Goal: Task Accomplishment & Management: Manage account settings

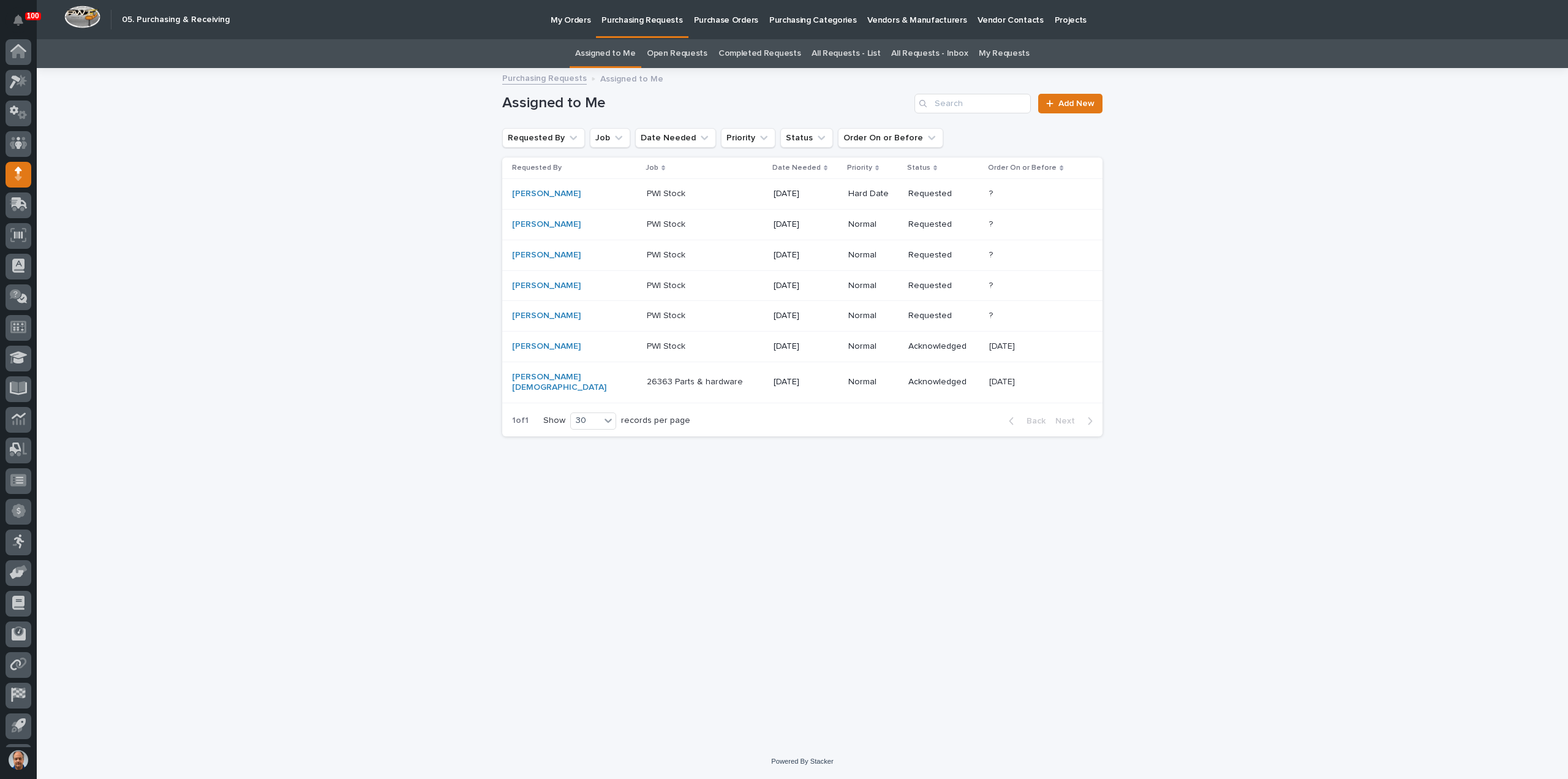
scroll to position [27, 0]
click at [650, 315] on p "PWI Stock" at bounding box center [667, 315] width 41 height 13
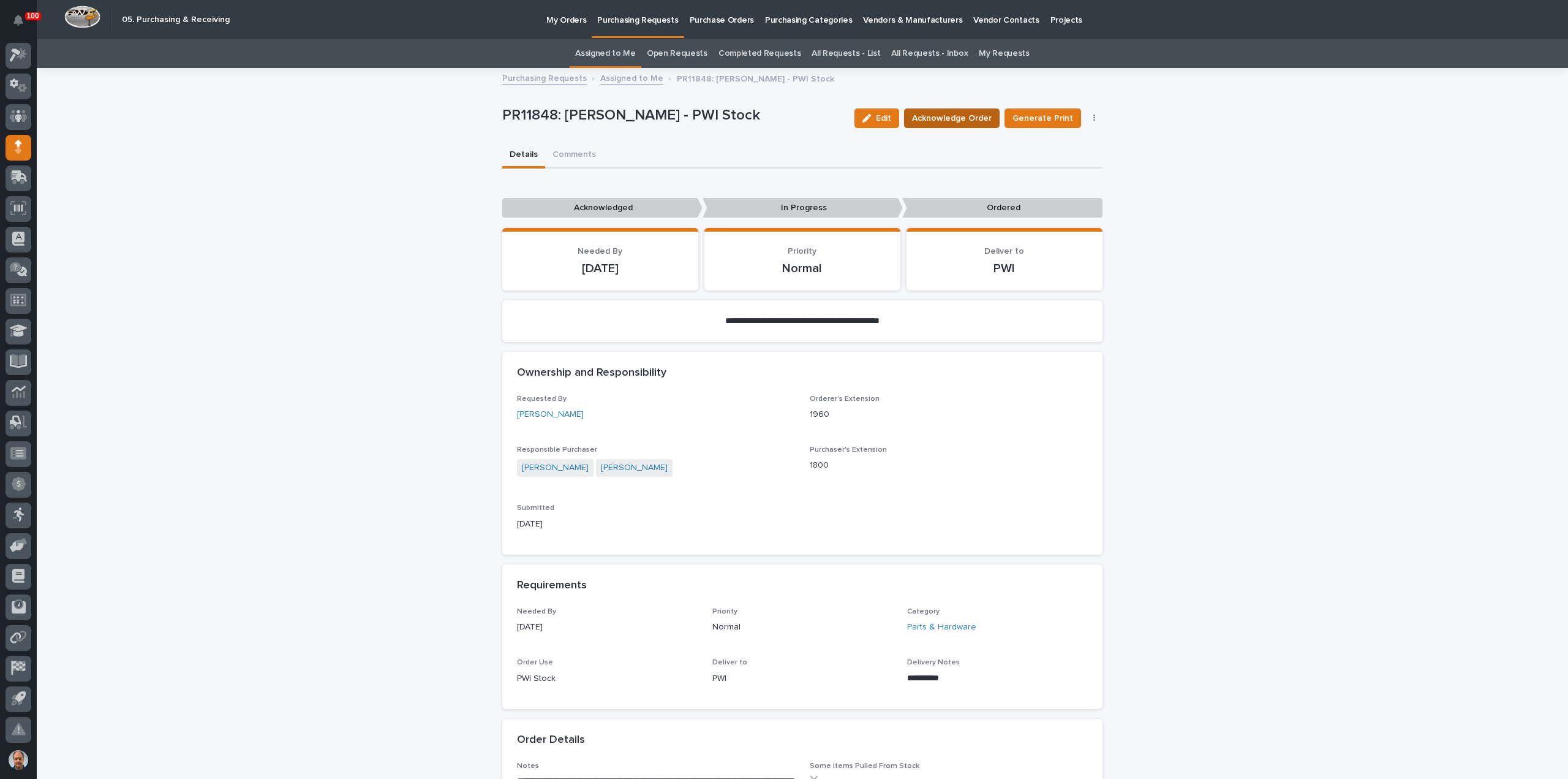
click at [963, 115] on span "Acknowledge Order" at bounding box center [951, 118] width 79 height 12
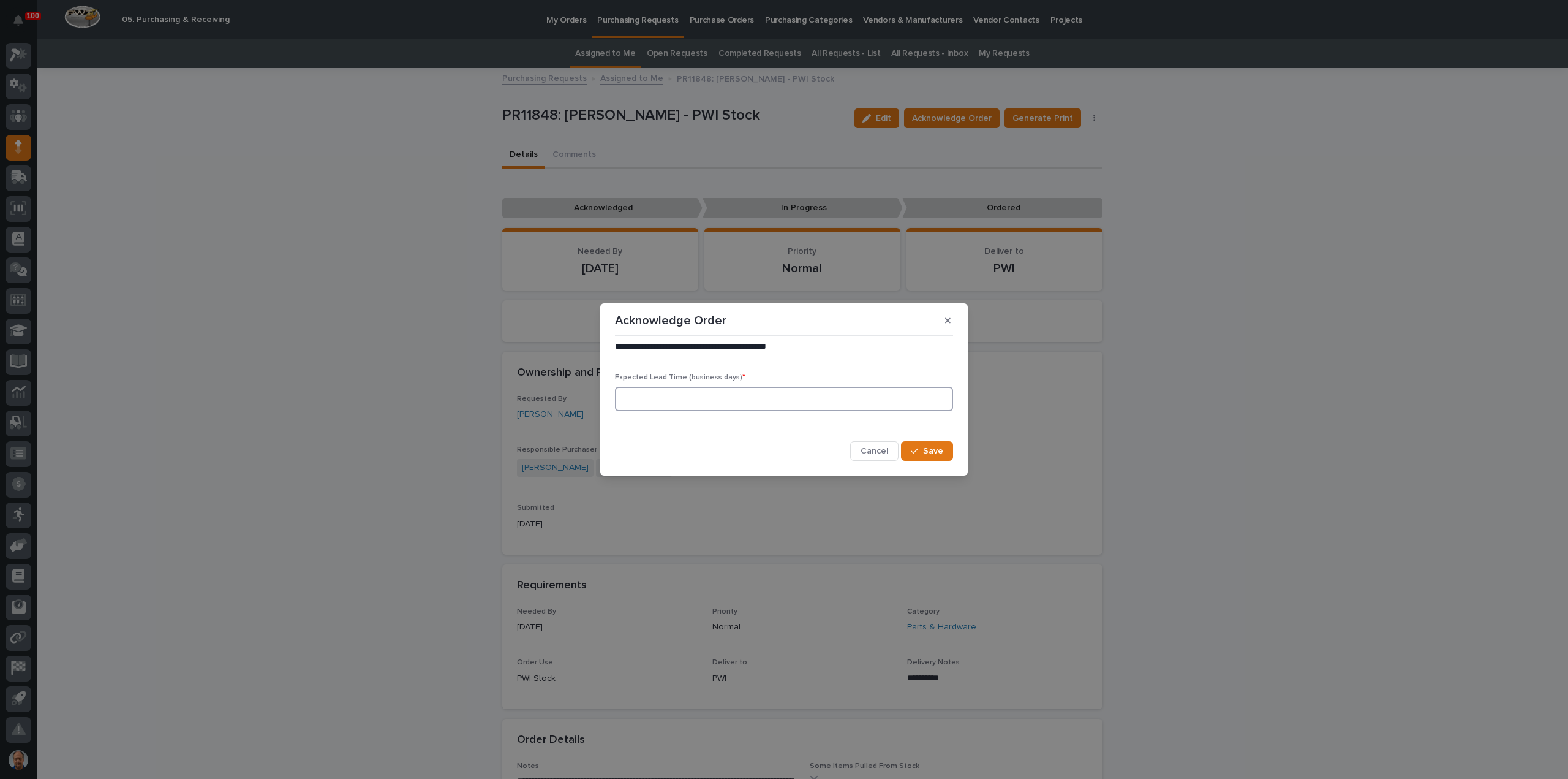
click at [747, 406] on input at bounding box center [784, 398] width 338 height 25
type input "45"
click at [931, 443] on button "Save" at bounding box center [927, 451] width 52 height 19
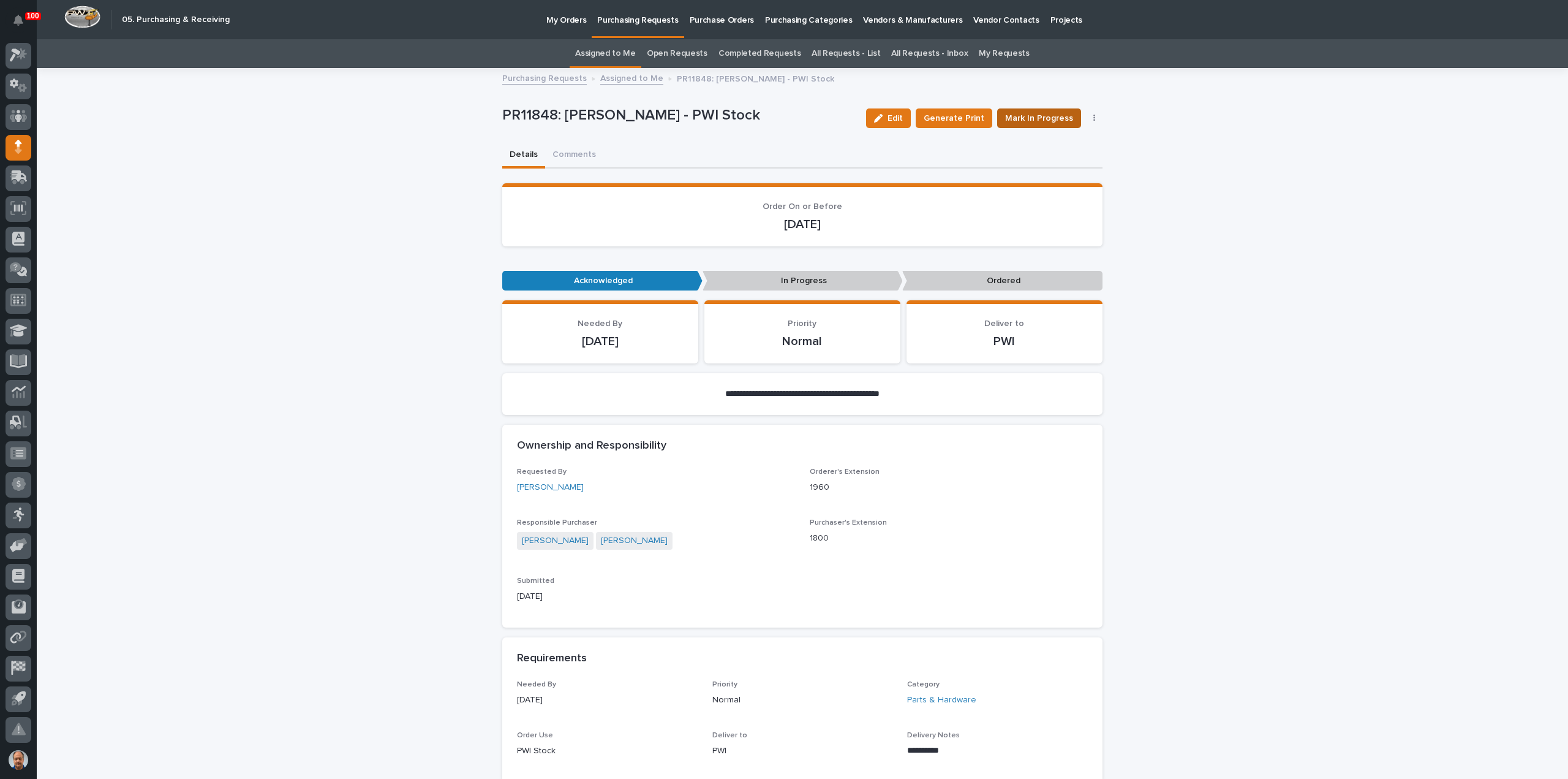
click at [1046, 119] on span "Mark In Progress" at bounding box center [1039, 118] width 68 height 12
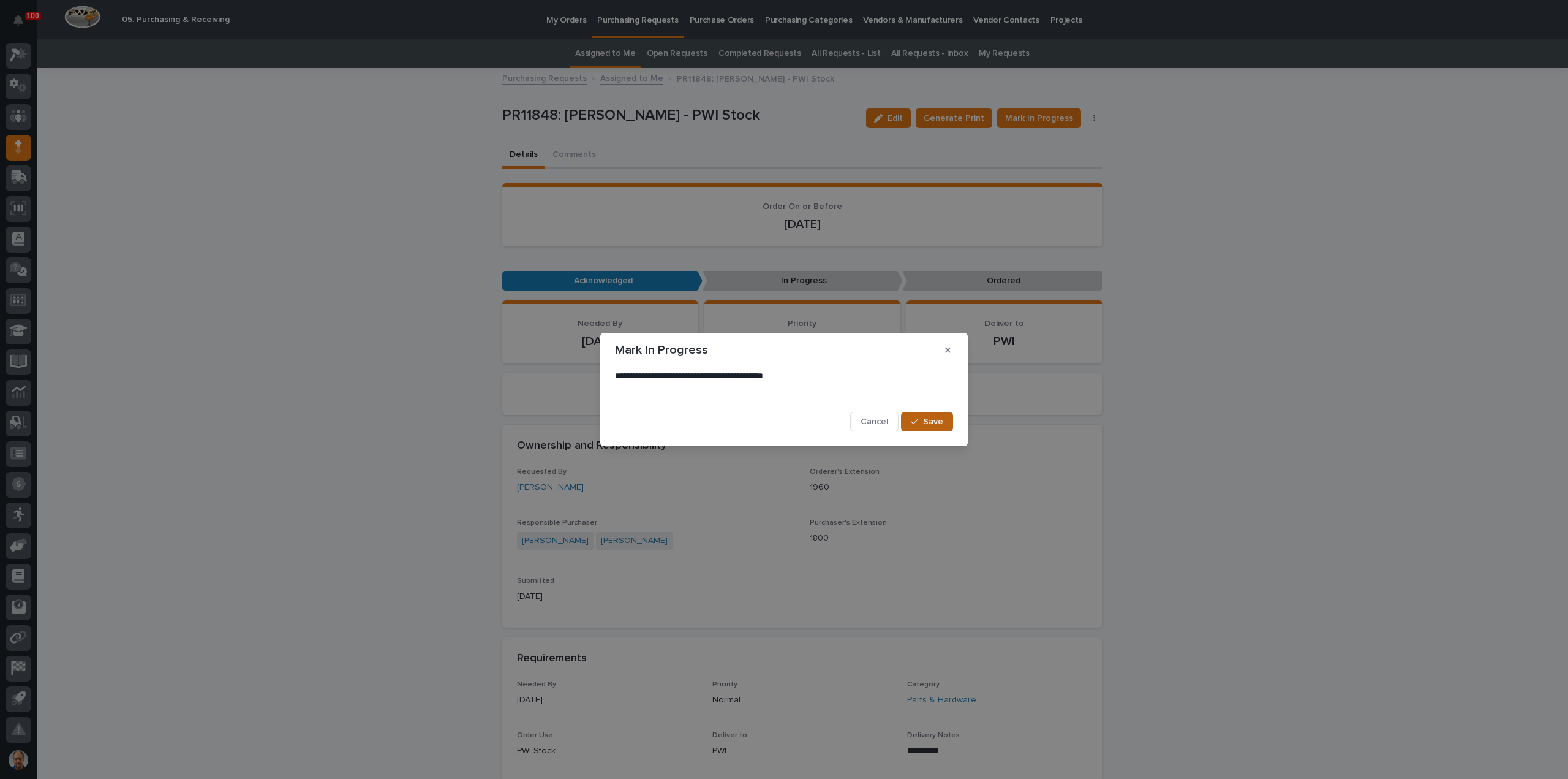
click at [939, 421] on span "Save" at bounding box center [933, 422] width 20 height 9
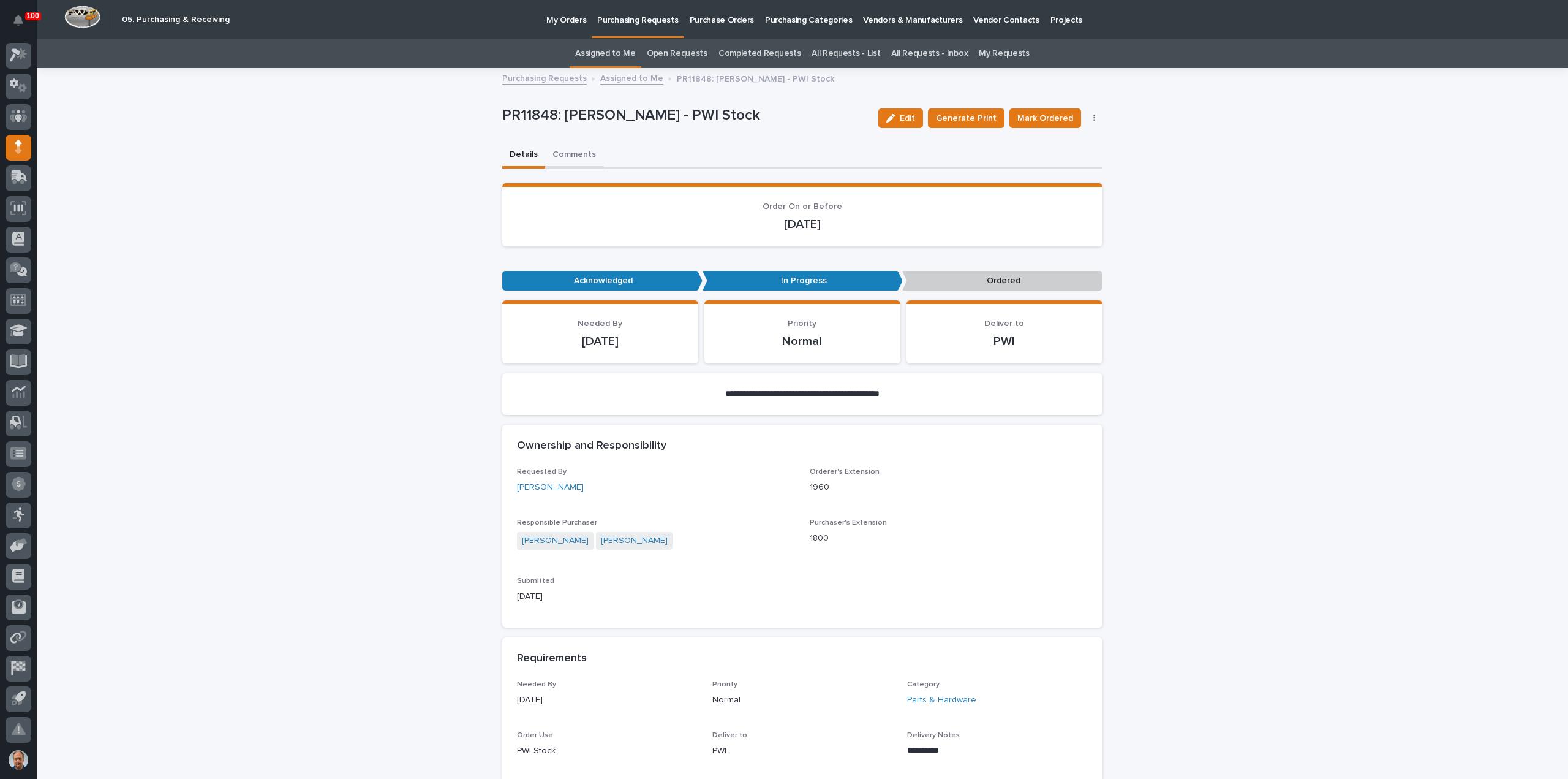
click at [573, 153] on button "Comments" at bounding box center [574, 156] width 58 height 26
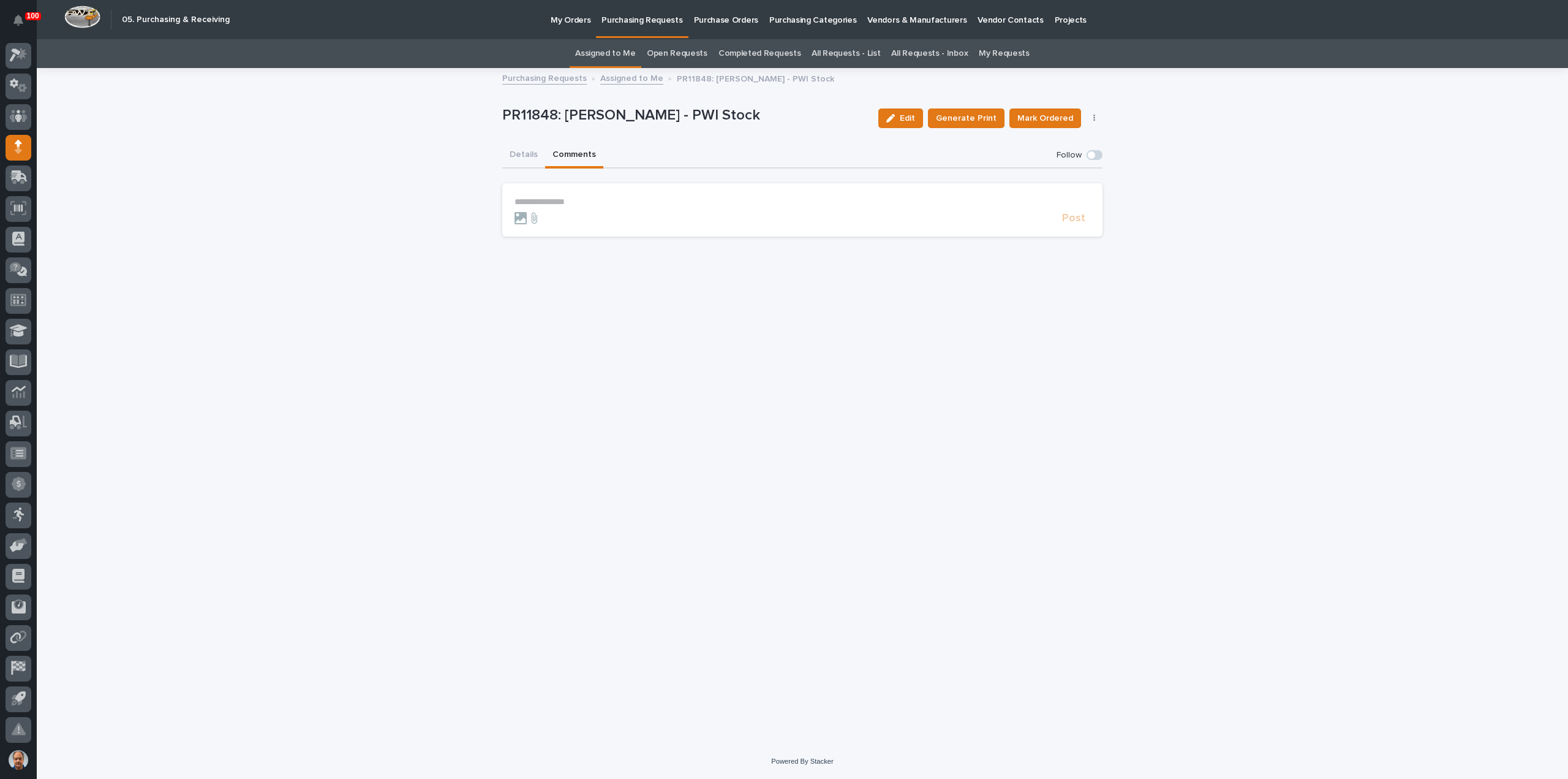
drag, startPoint x: 533, startPoint y: 198, endPoint x: 544, endPoint y: 196, distance: 11.2
click at [534, 197] on p "**********" at bounding box center [802, 202] width 576 height 10
click at [1074, 223] on span "Post" at bounding box center [1073, 224] width 23 height 11
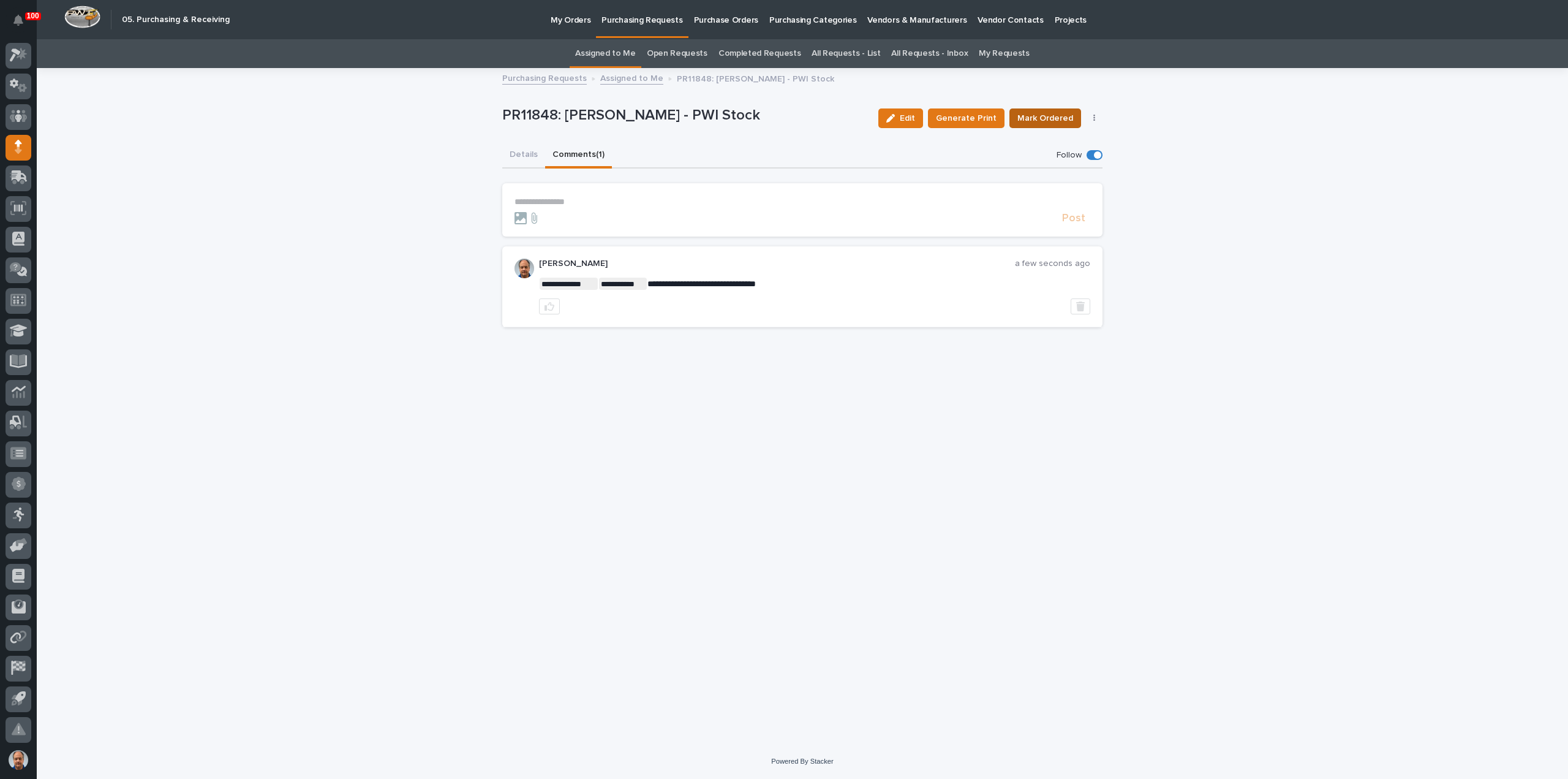
click at [1045, 118] on span "Mark Ordered" at bounding box center [1045, 118] width 55 height 12
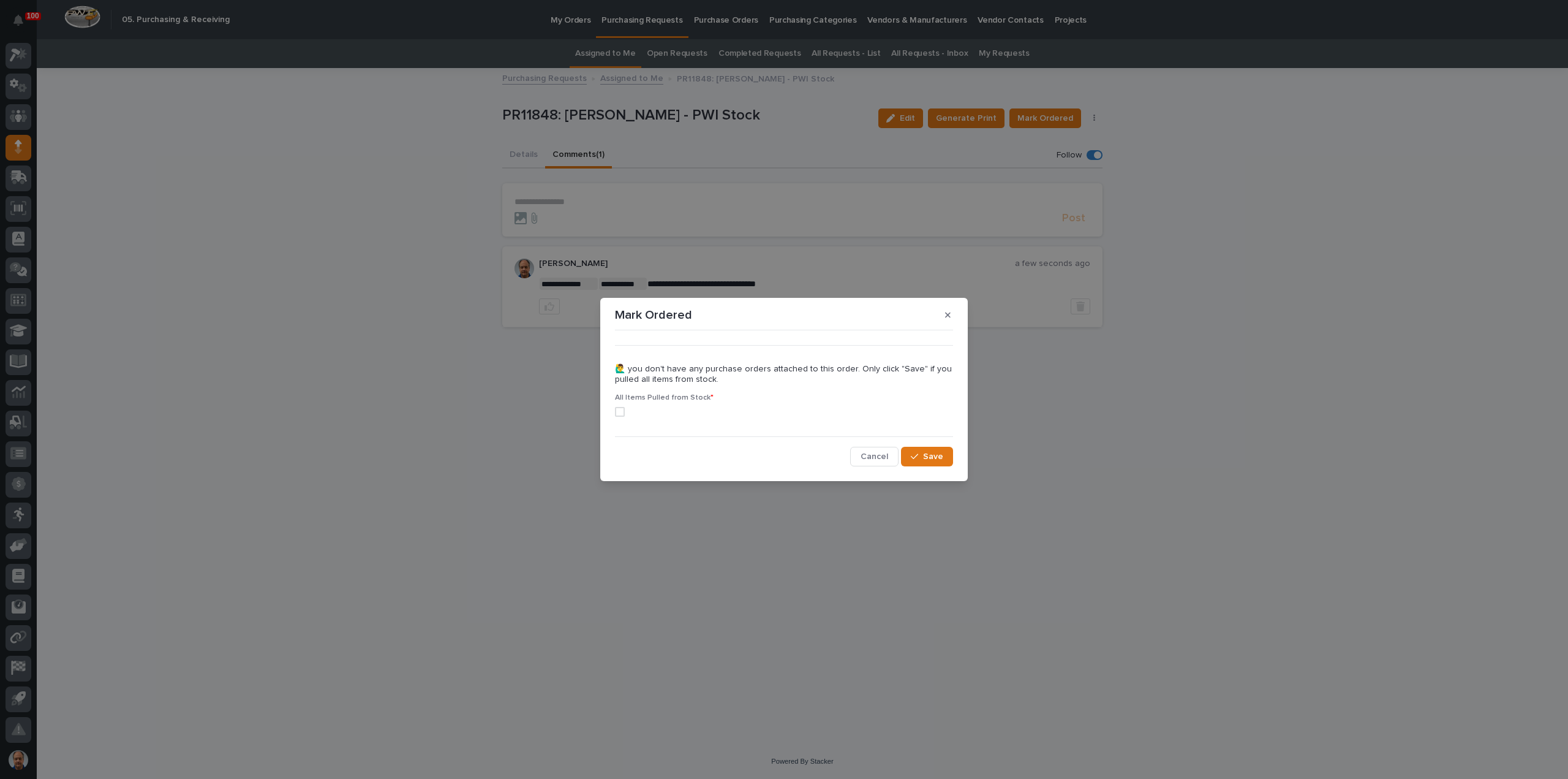
click at [620, 410] on span at bounding box center [620, 412] width 10 height 10
click at [925, 454] on span "Save" at bounding box center [933, 456] width 20 height 9
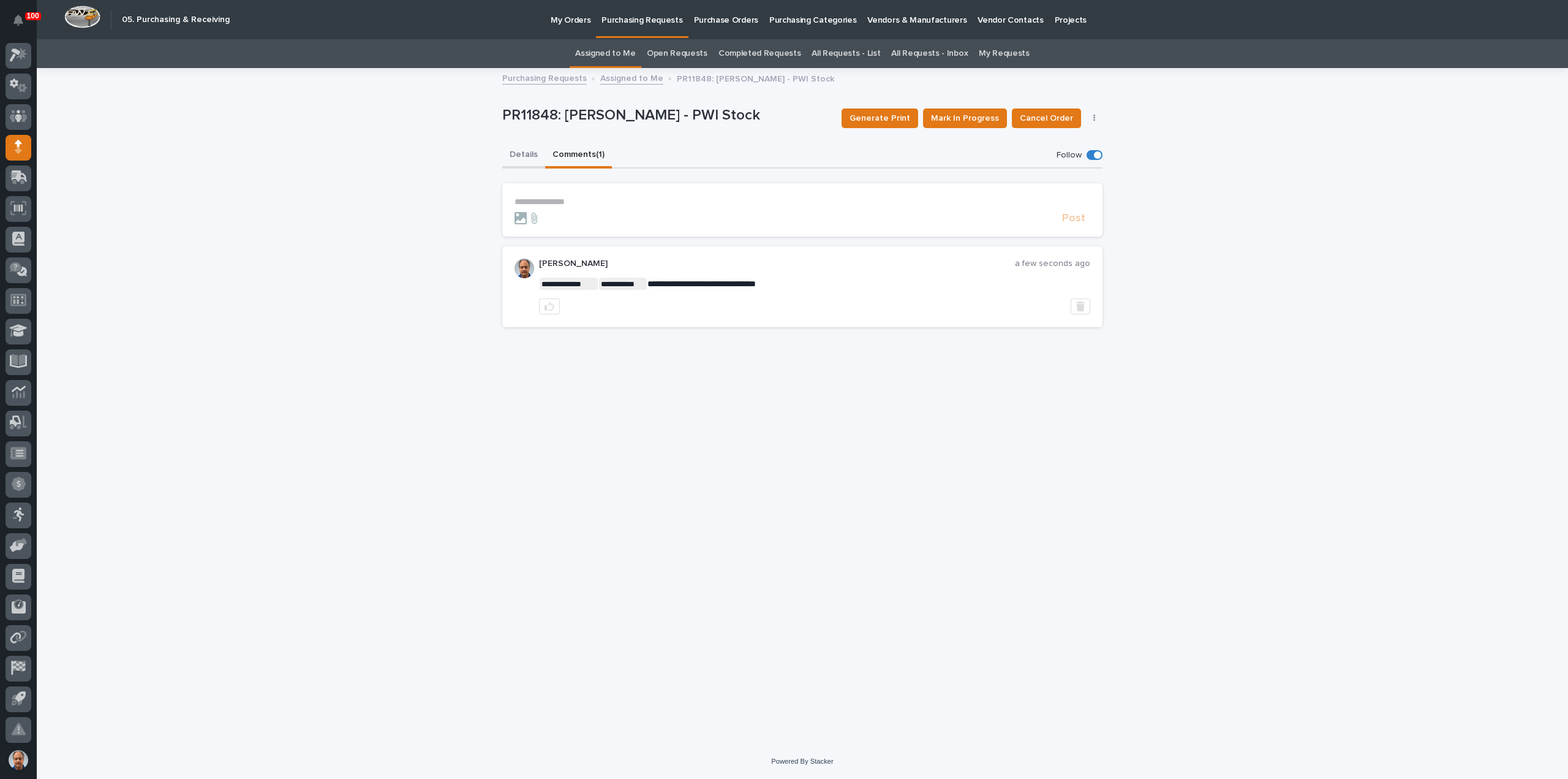
drag, startPoint x: 516, startPoint y: 153, endPoint x: 572, endPoint y: 141, distance: 57.3
click at [517, 153] on button "Details" at bounding box center [523, 156] width 43 height 26
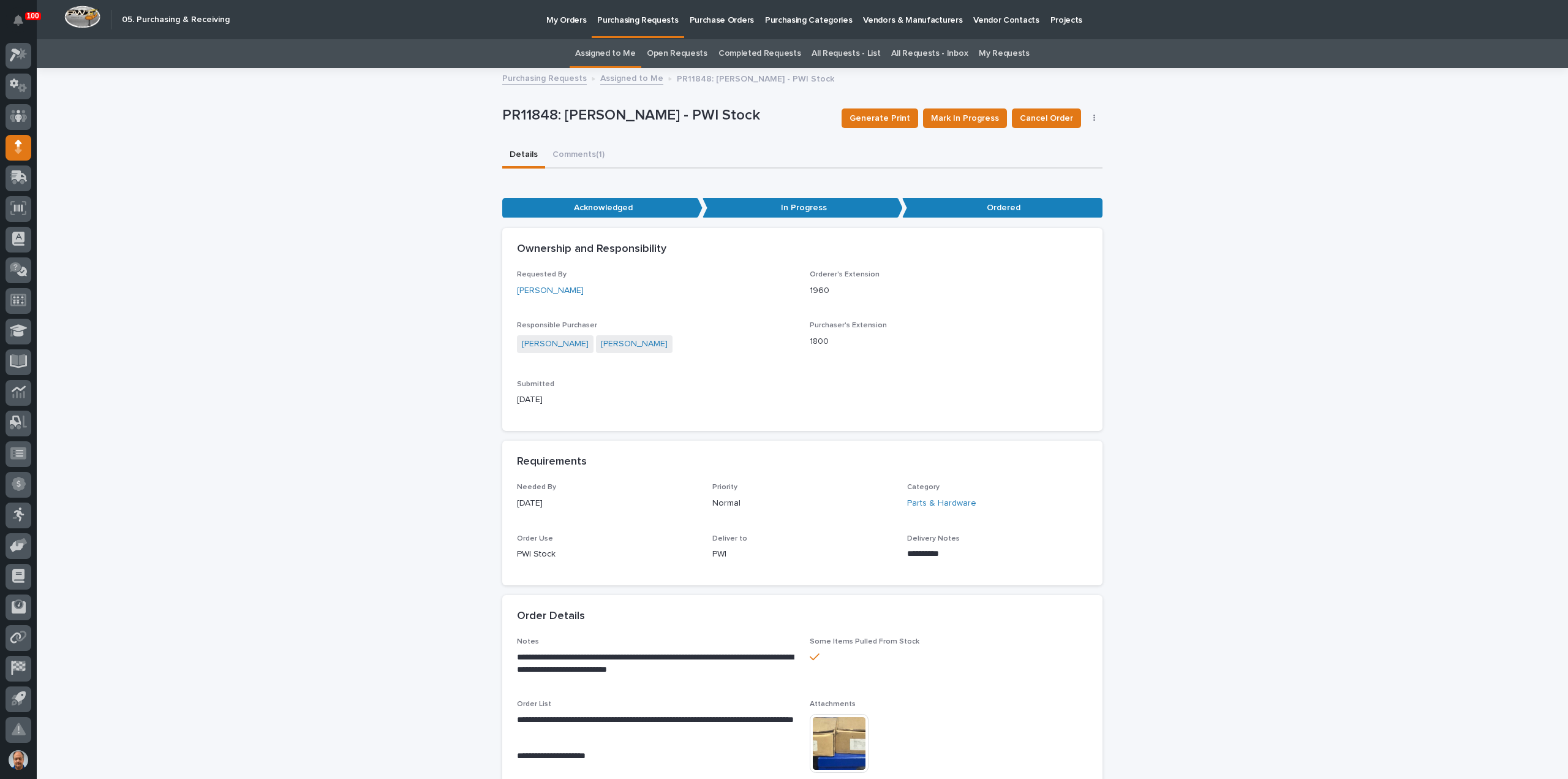
click at [642, 20] on p "Purchasing Requests" at bounding box center [637, 13] width 81 height 26
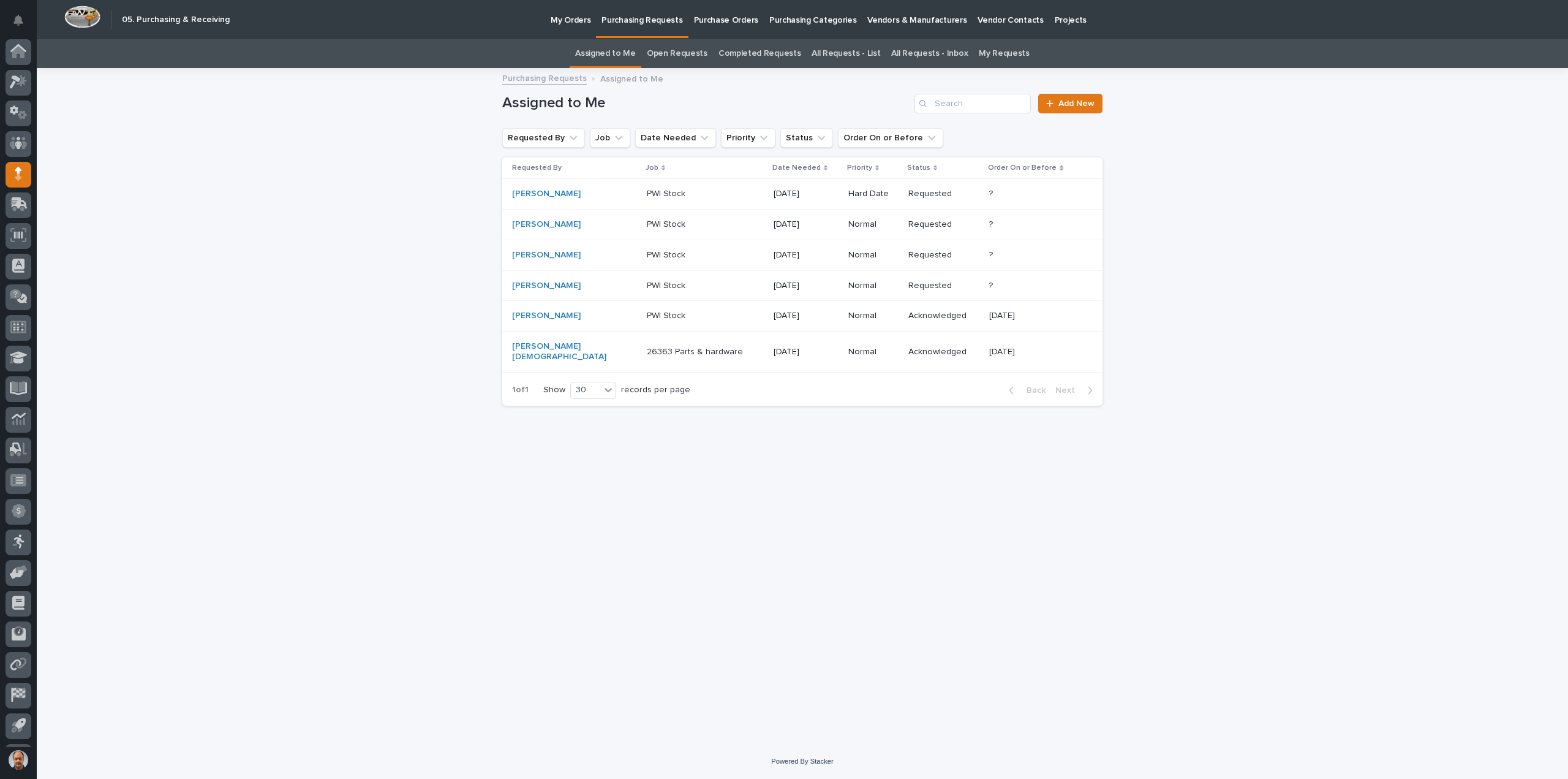
scroll to position [27, 0]
click at [647, 279] on p "PWI Stock" at bounding box center [667, 284] width 41 height 13
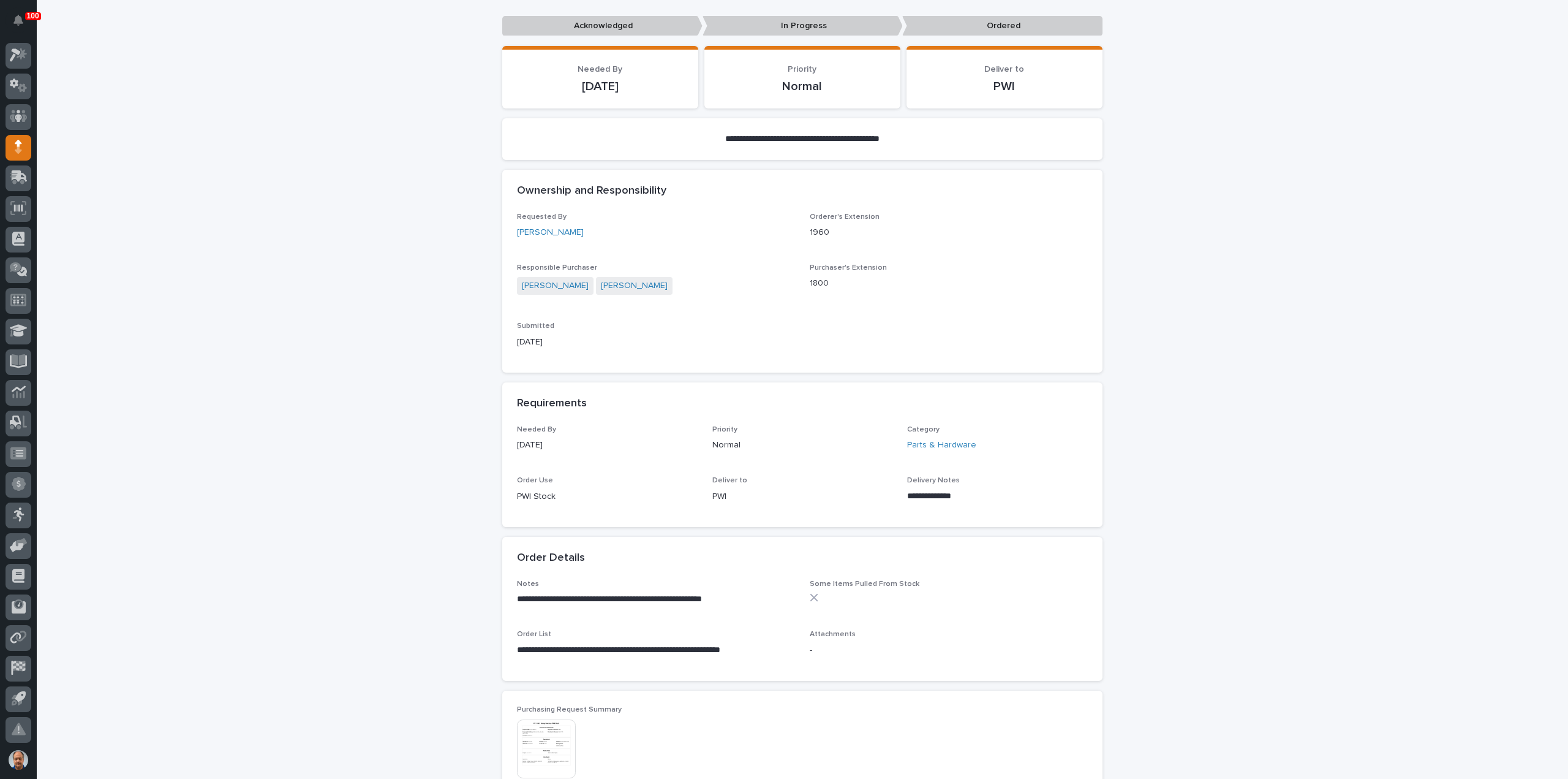
scroll to position [184, 0]
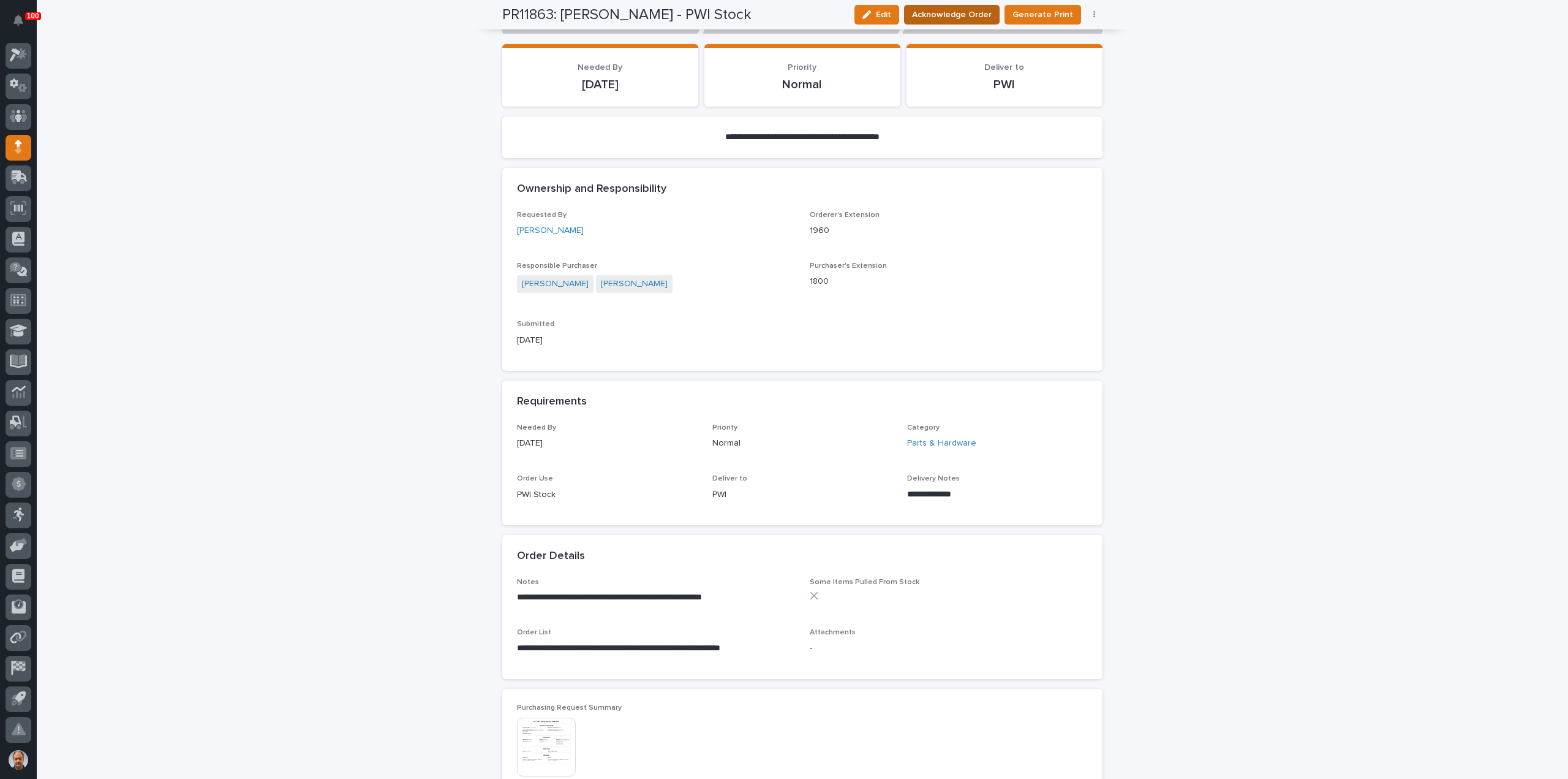
click at [952, 6] on button "Acknowledge Order" at bounding box center [951, 14] width 96 height 19
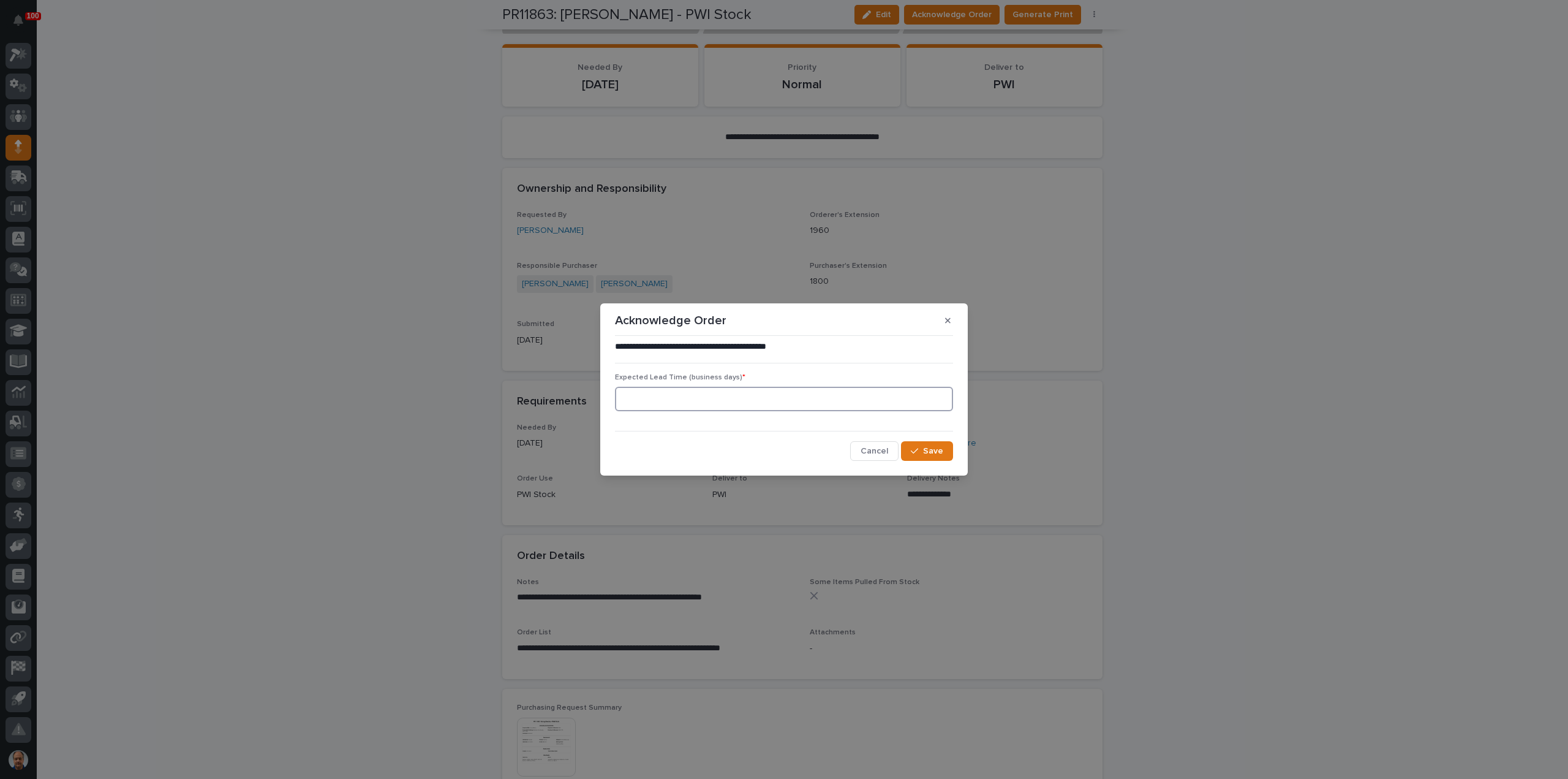
click at [737, 399] on input at bounding box center [784, 398] width 338 height 25
type input "60"
drag, startPoint x: 921, startPoint y: 449, endPoint x: 934, endPoint y: 447, distance: 13.2
click at [921, 449] on div "button" at bounding box center [916, 451] width 12 height 9
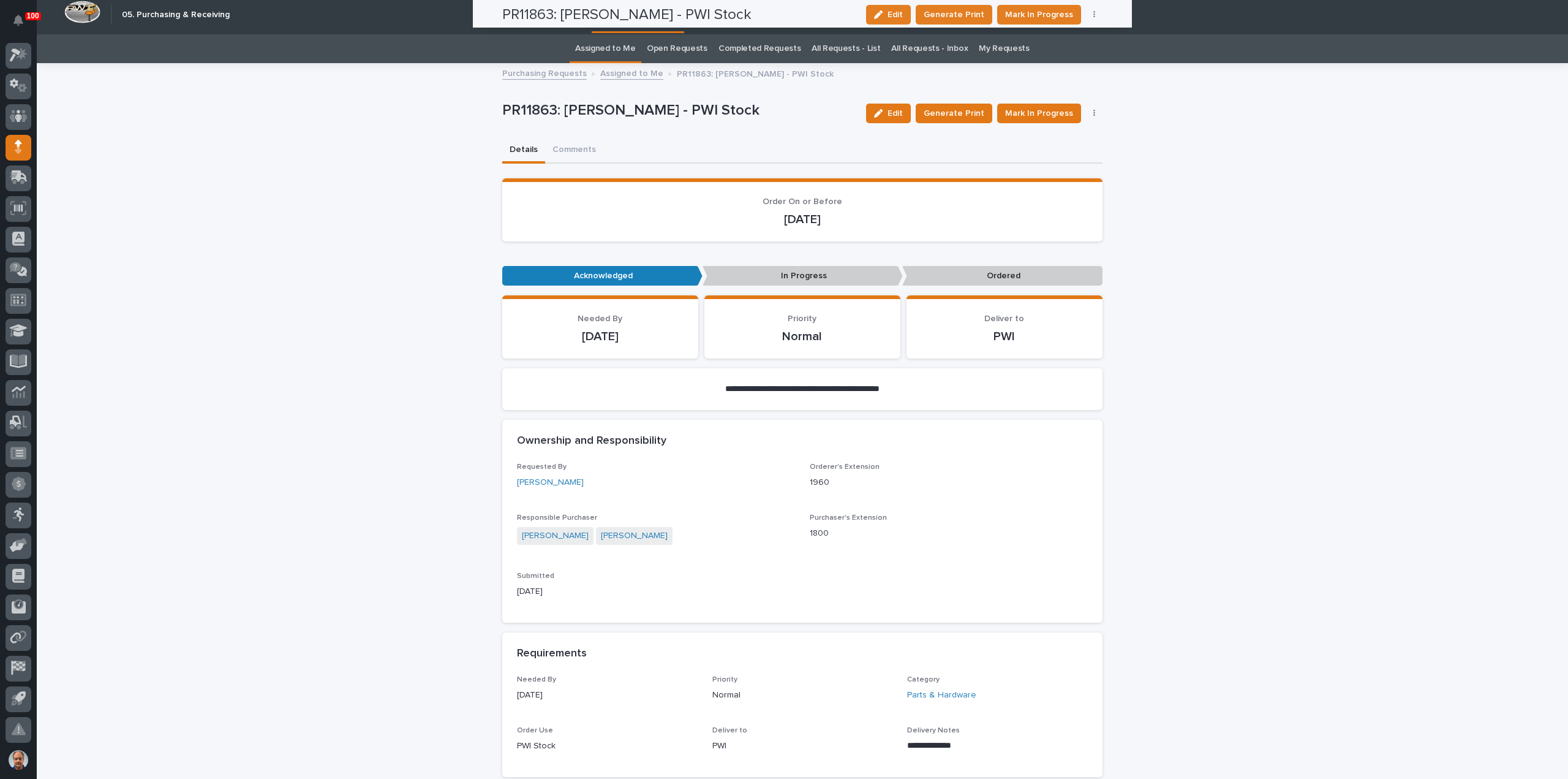
scroll to position [0, 0]
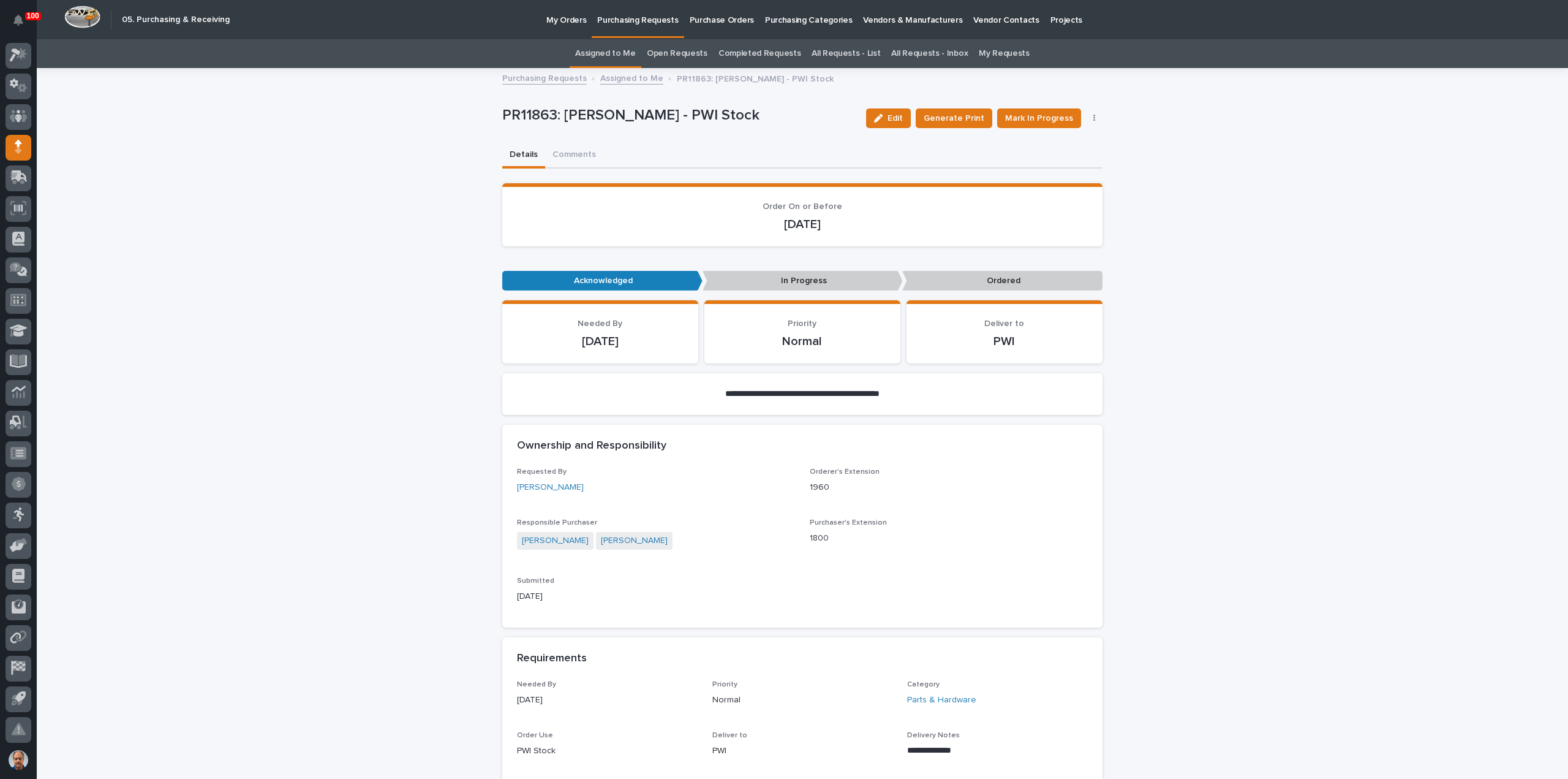
click at [622, 14] on p "Purchasing Requests" at bounding box center [637, 13] width 81 height 26
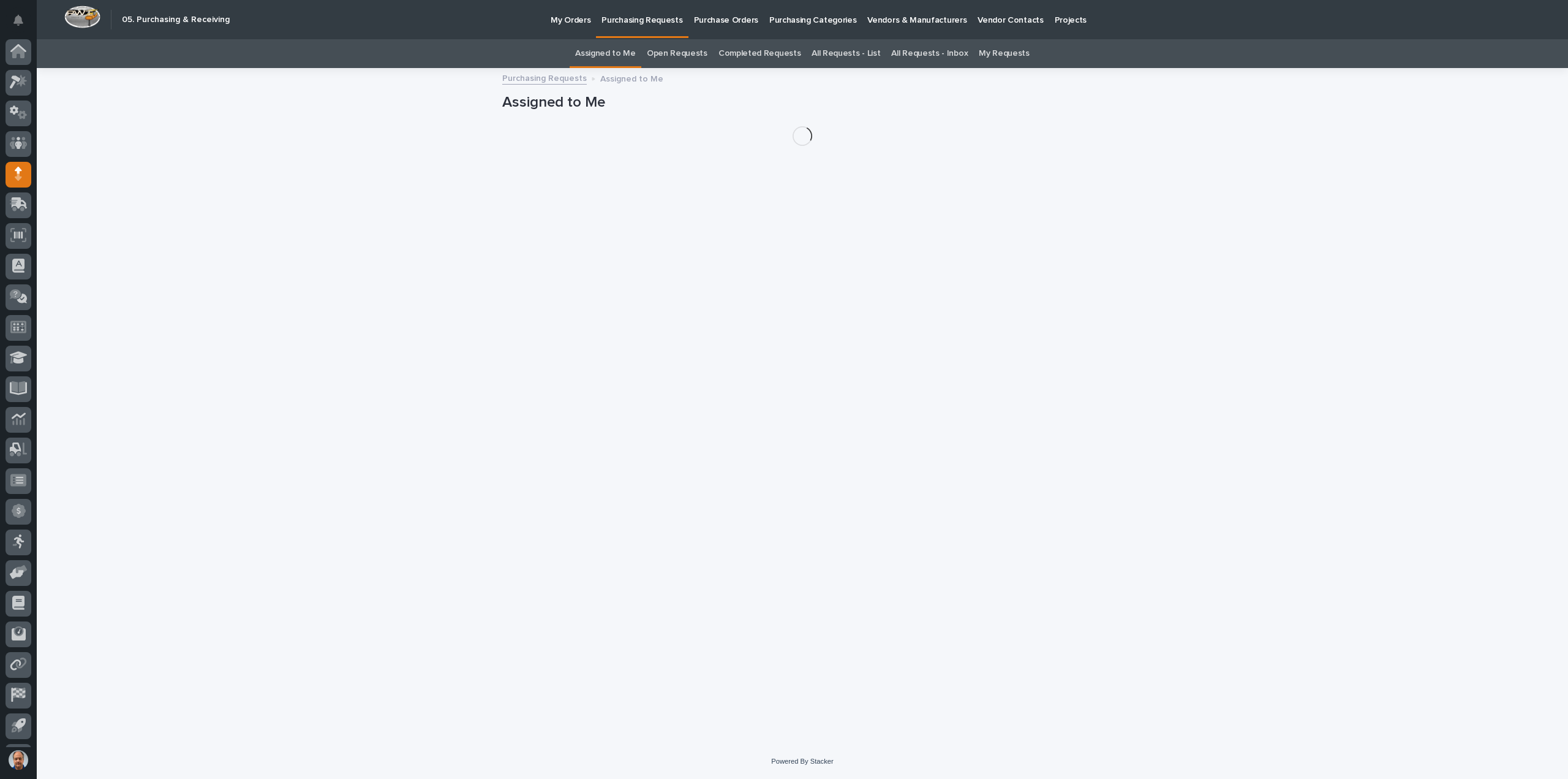
scroll to position [27, 0]
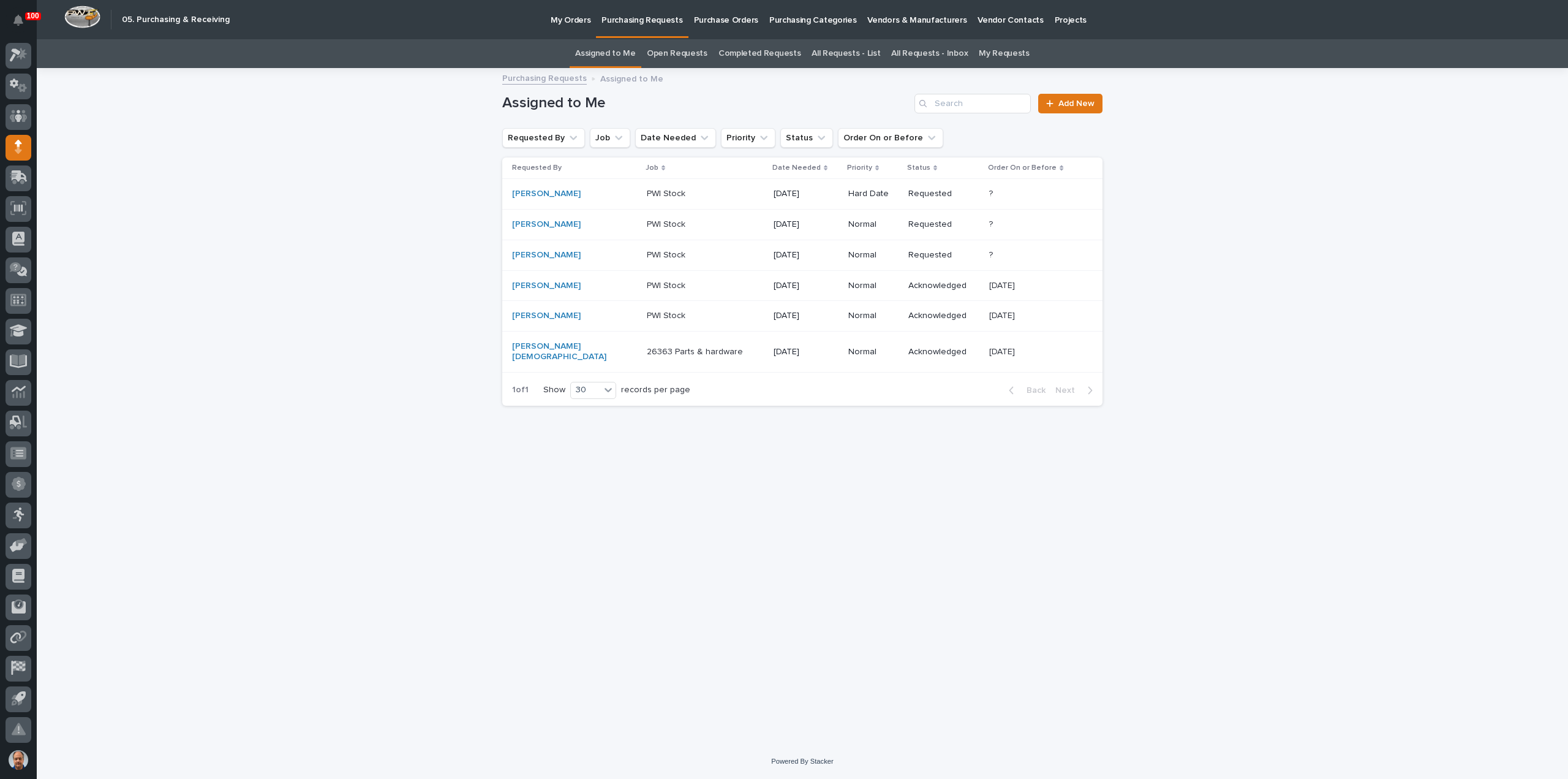
click at [647, 255] on p "PWI Stock" at bounding box center [667, 254] width 41 height 13
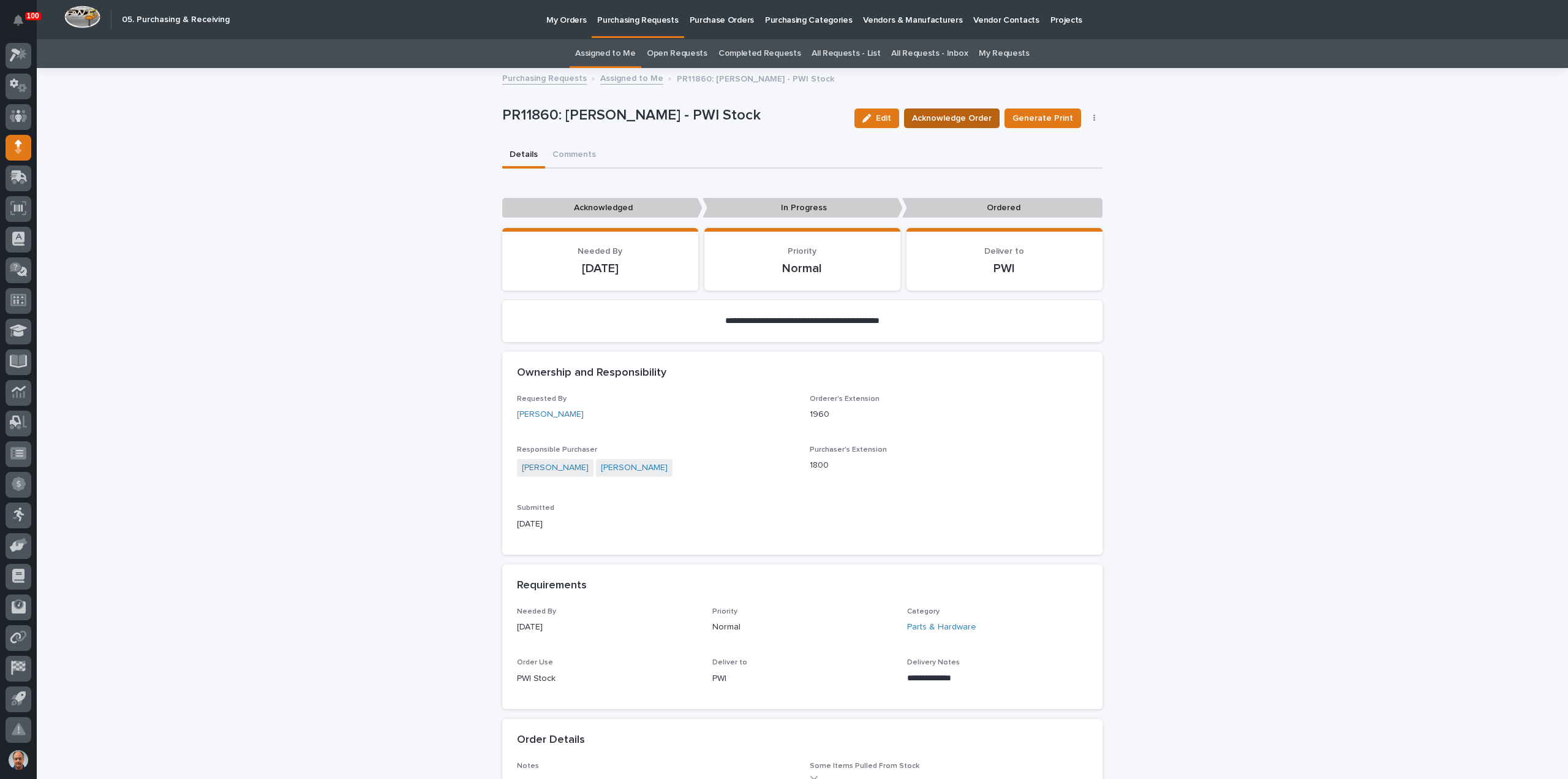
click at [972, 116] on span "Acknowledge Order" at bounding box center [951, 118] width 79 height 12
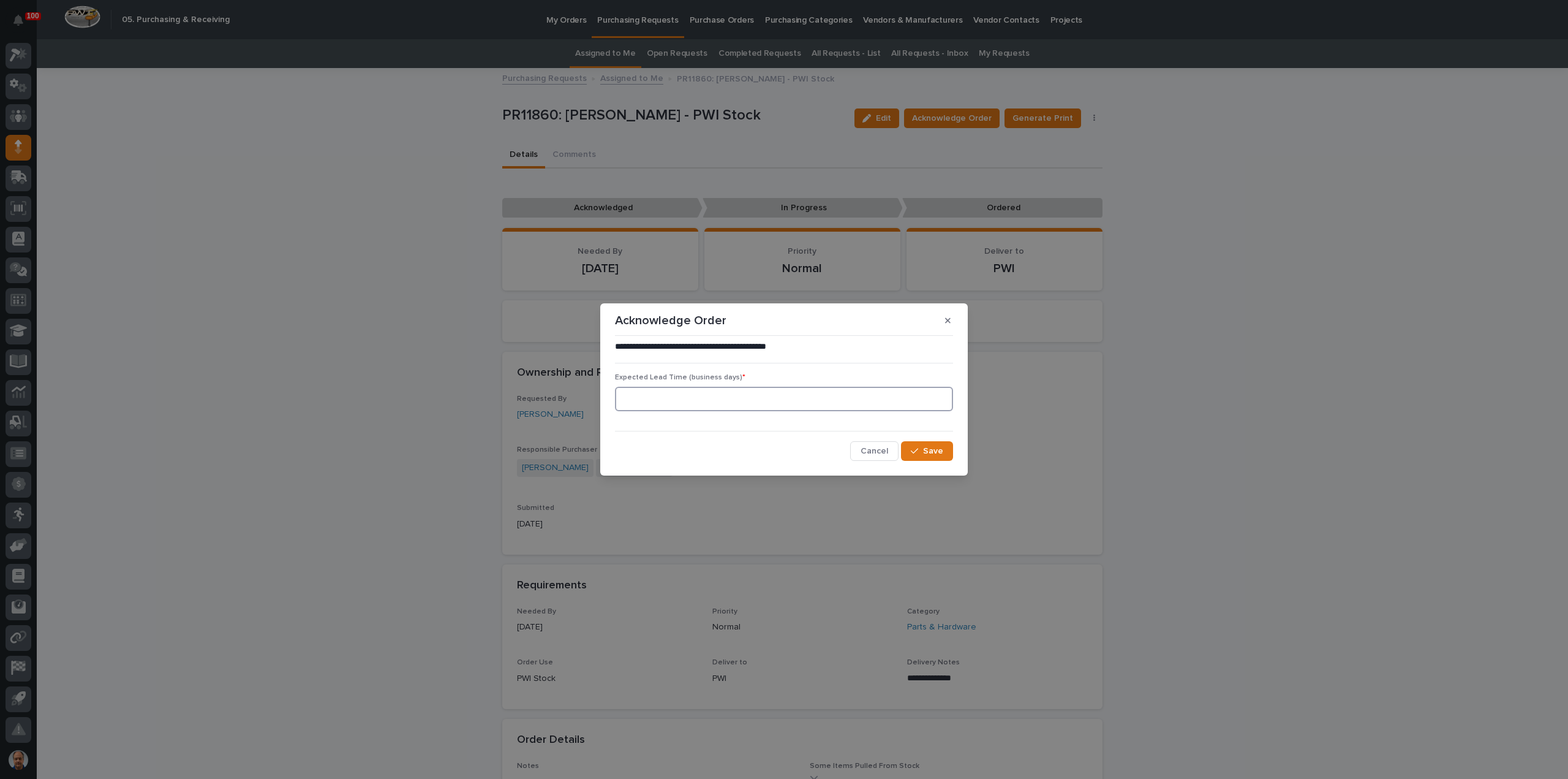
click at [749, 395] on input at bounding box center [784, 398] width 338 height 25
type input "60"
click at [926, 447] on span "Save" at bounding box center [933, 451] width 20 height 9
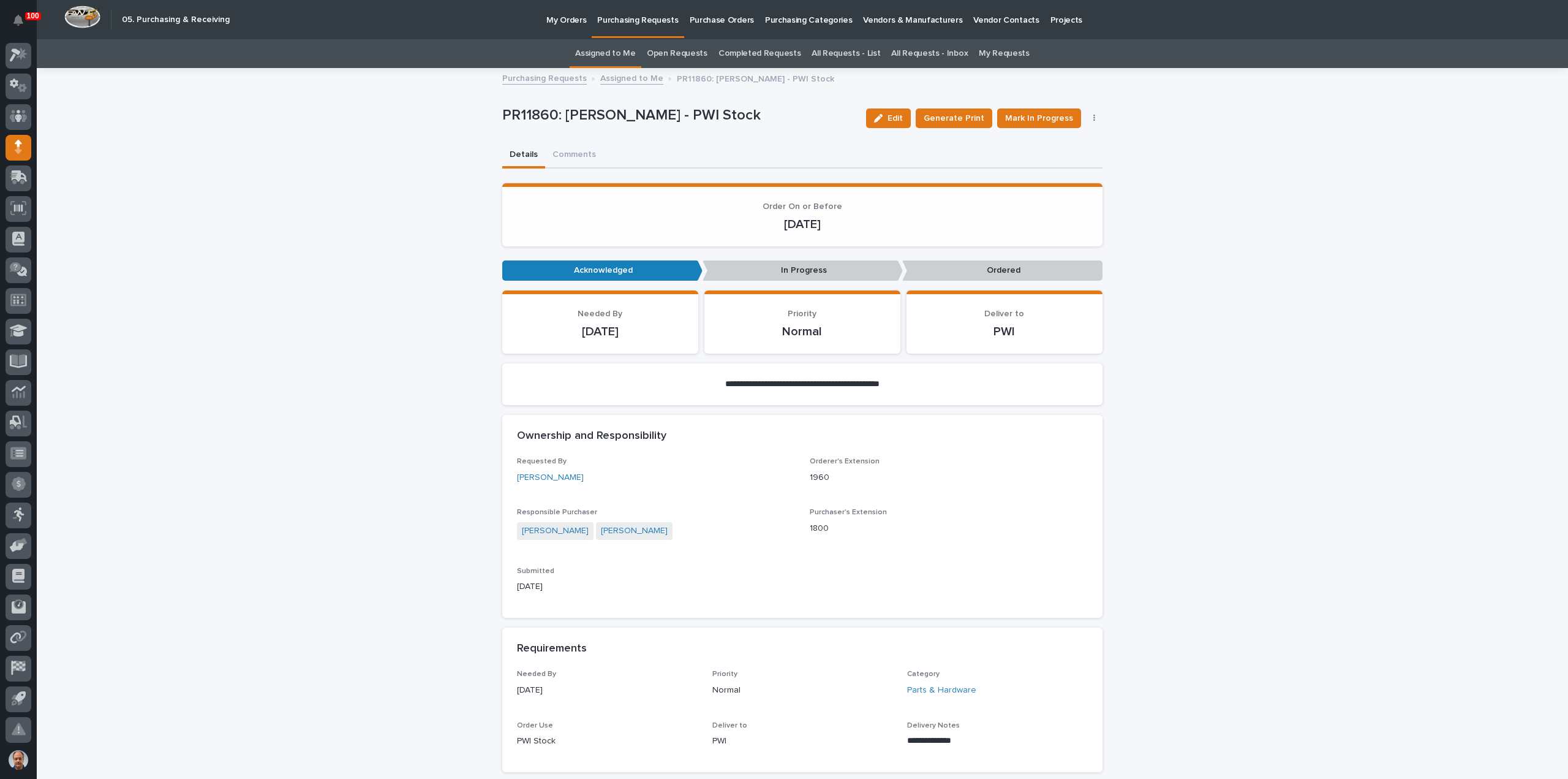
click at [632, 19] on p "Purchasing Requests" at bounding box center [637, 13] width 81 height 26
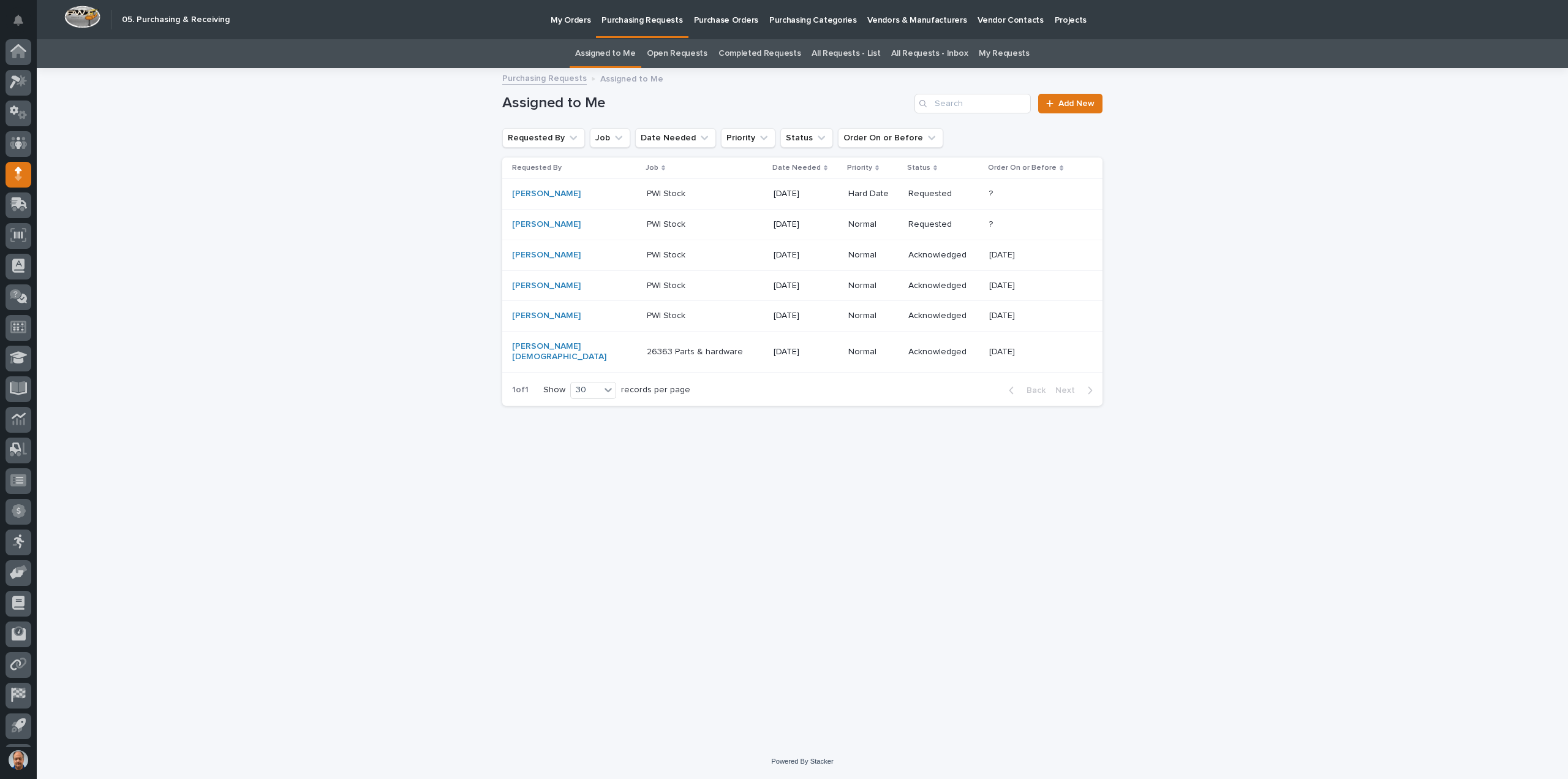
scroll to position [27, 0]
click at [652, 222] on p "PWI Stock" at bounding box center [667, 223] width 41 height 13
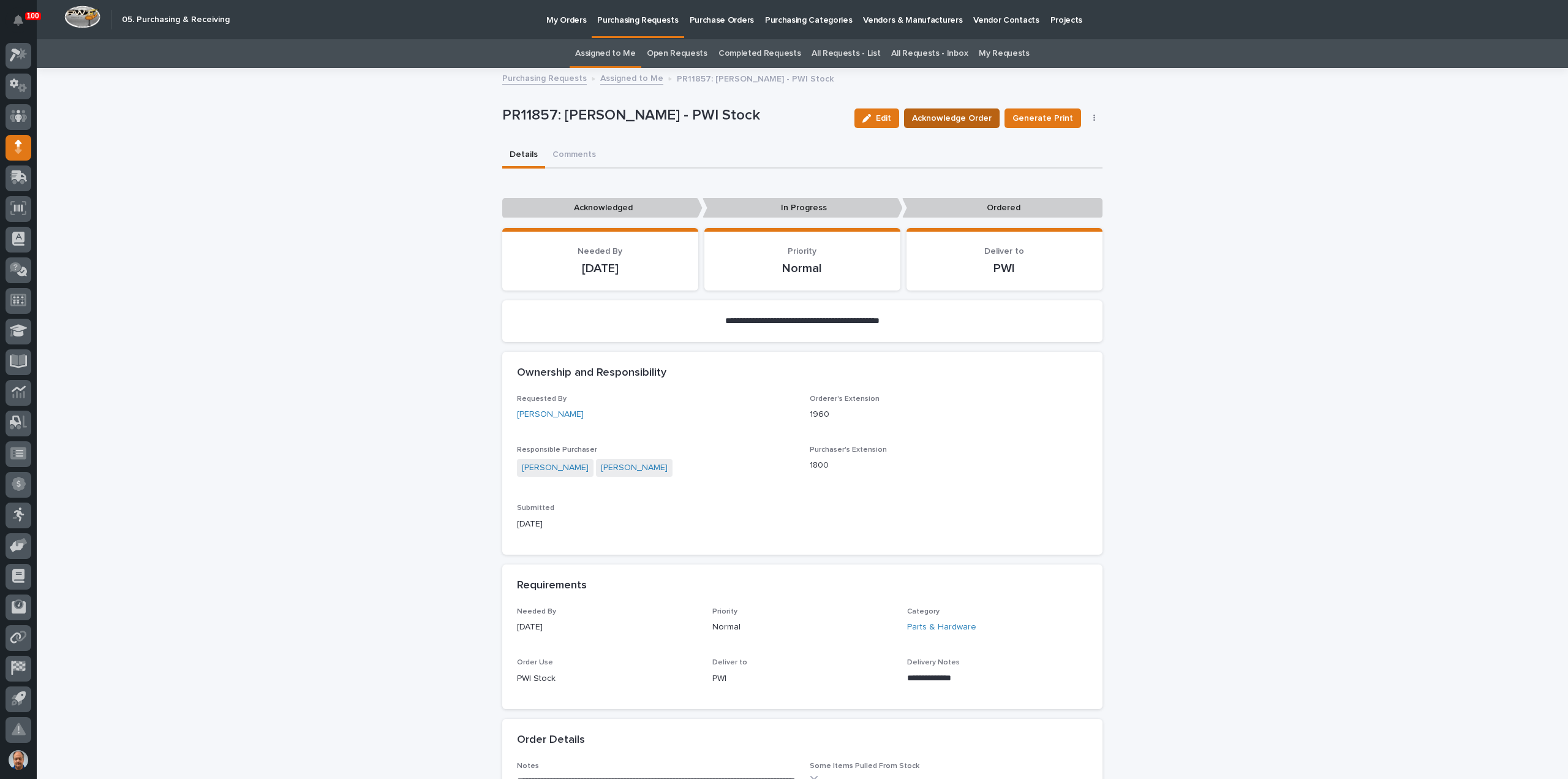
click at [972, 120] on span "Acknowledge Order" at bounding box center [951, 118] width 79 height 12
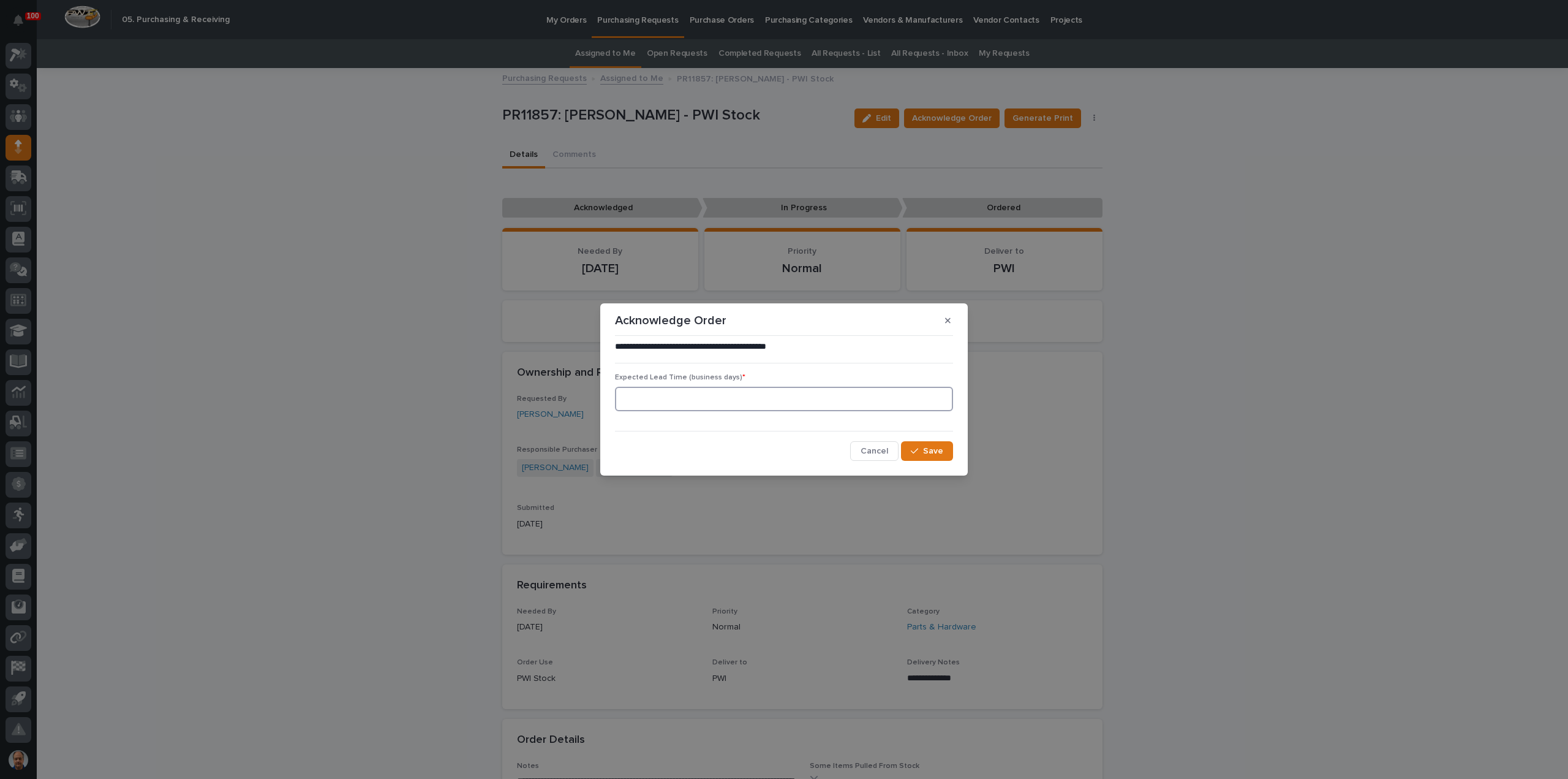
click at [817, 403] on input at bounding box center [784, 398] width 338 height 25
type input "60"
click at [932, 451] on span "Save" at bounding box center [933, 451] width 20 height 9
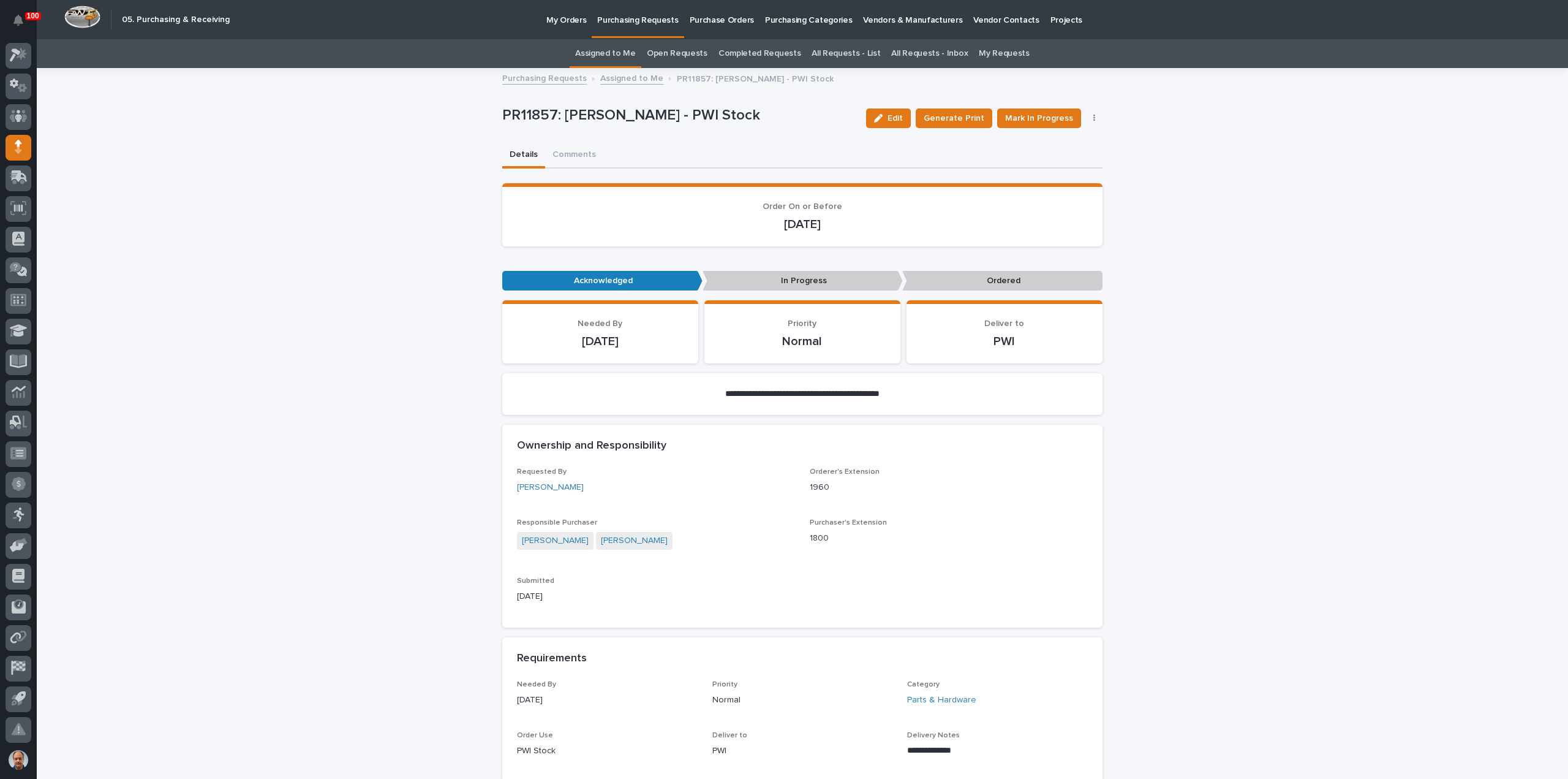
click at [624, 18] on p "Purchasing Requests" at bounding box center [637, 13] width 81 height 26
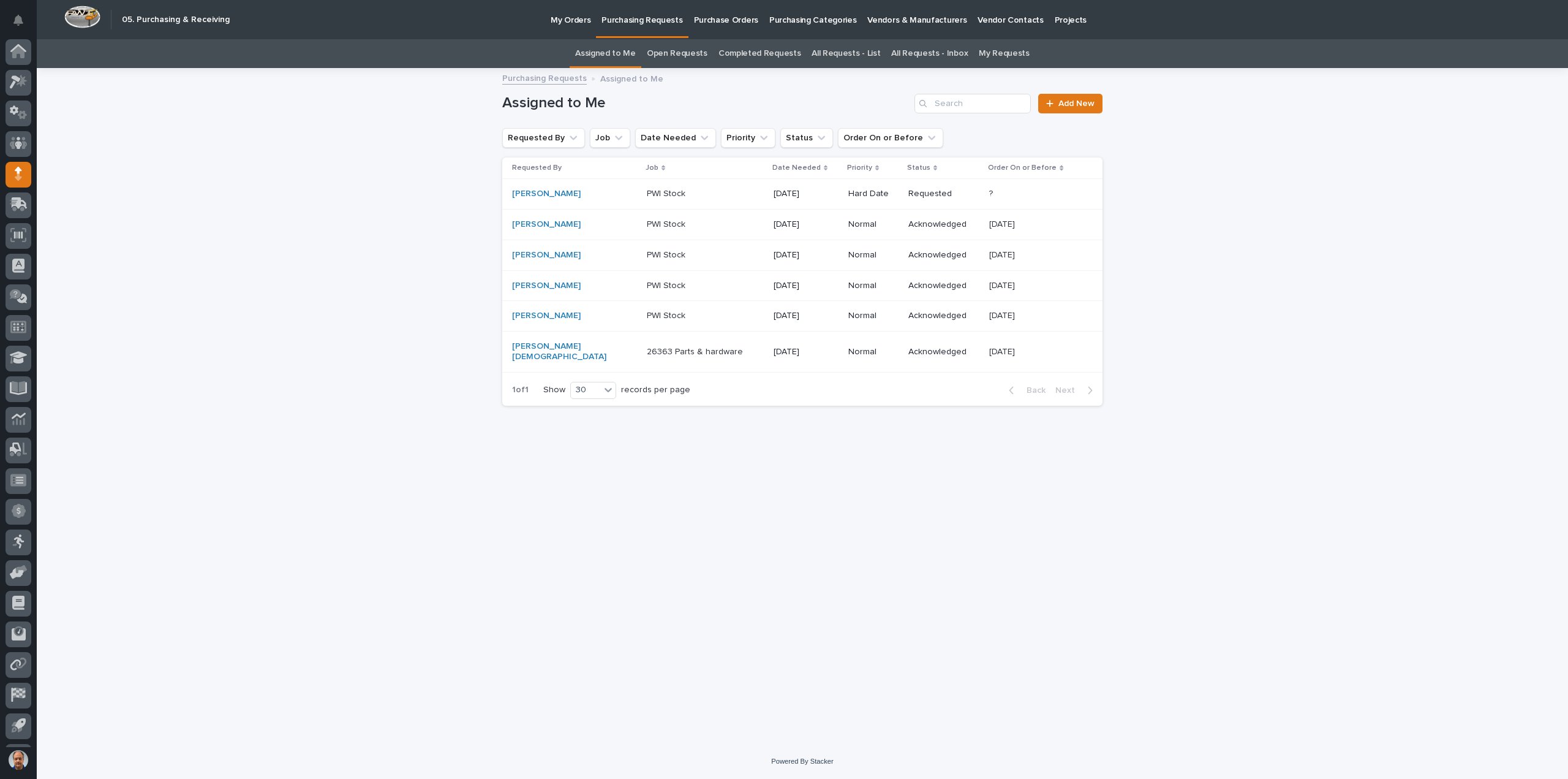
scroll to position [27, 0]
click at [652, 192] on p "PWI Stock" at bounding box center [667, 193] width 41 height 13
